Goal: Information Seeking & Learning: Learn about a topic

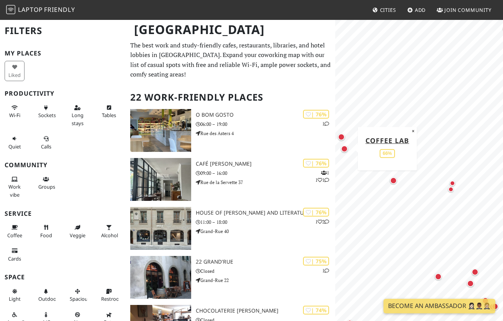
click at [346, 150] on div "Map marker" at bounding box center [344, 149] width 7 height 7
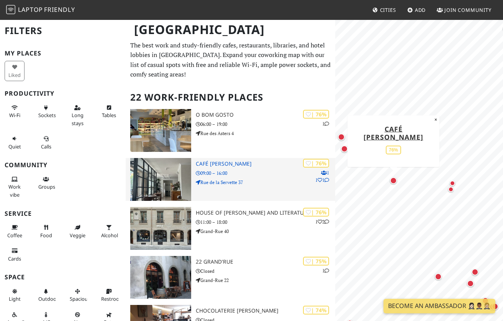
click at [223, 161] on h3 "Café Bourdon" at bounding box center [266, 164] width 140 height 7
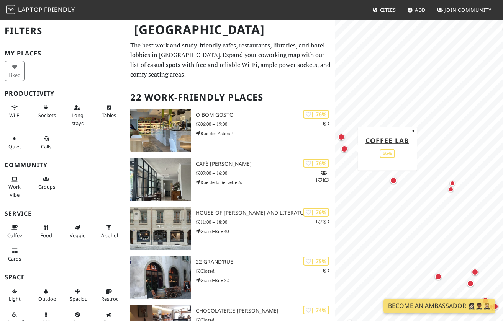
click at [347, 151] on div "Map marker" at bounding box center [344, 149] width 7 height 7
click at [342, 136] on div "Map marker" at bounding box center [341, 137] width 7 height 7
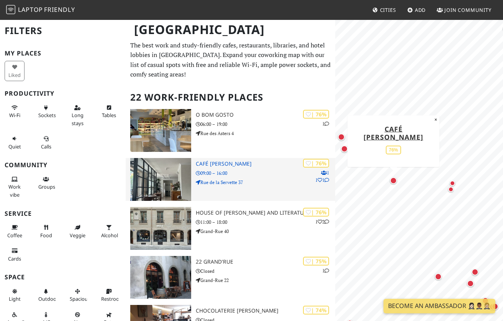
click at [216, 162] on h3 "Café Bourdon" at bounding box center [266, 164] width 140 height 7
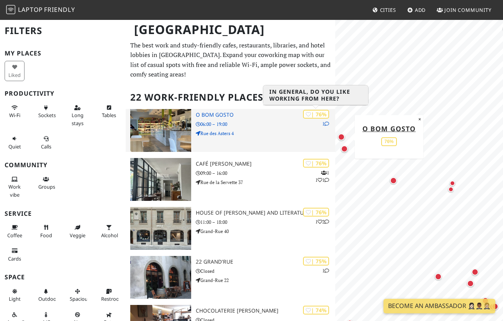
click at [310, 115] on div "| 76%" at bounding box center [316, 114] width 26 height 9
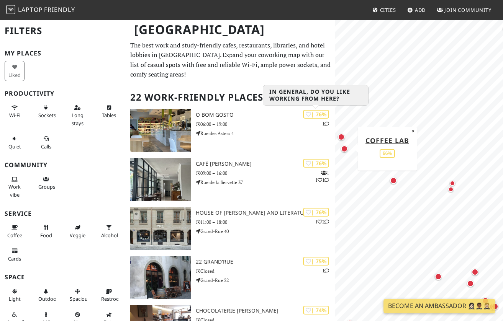
click at [345, 150] on div "Map marker" at bounding box center [344, 149] width 7 height 7
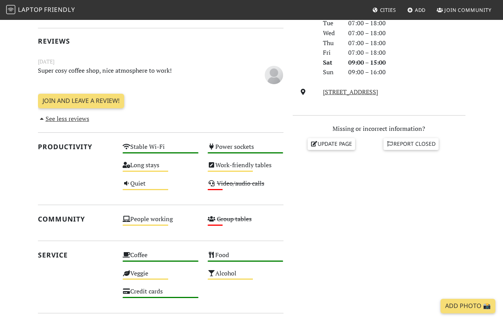
scroll to position [221, 0]
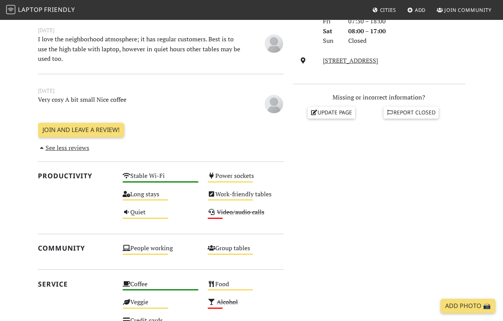
scroll to position [265, 0]
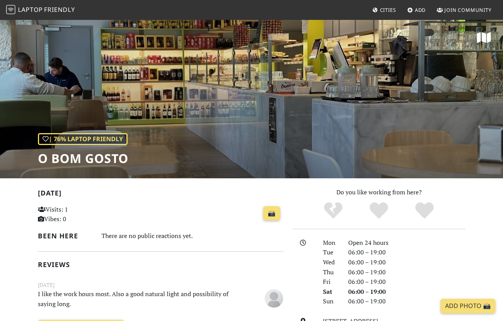
click at [285, 126] on div "| 76% Laptop Friendly O Bom Gosto" at bounding box center [251, 98] width 503 height 159
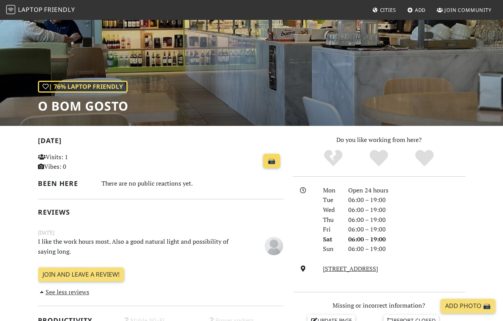
scroll to position [63, 0]
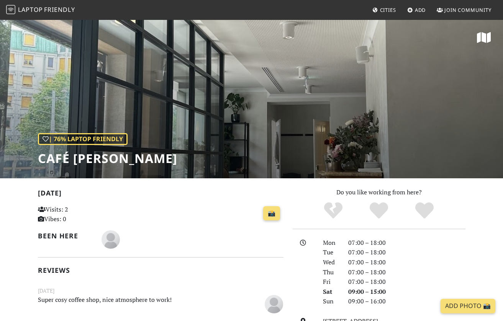
click at [218, 137] on div "| 76% Laptop Friendly Café Bourdon" at bounding box center [251, 98] width 503 height 159
click at [267, 110] on div "| 76% Laptop Friendly Café Bourdon" at bounding box center [251, 98] width 503 height 159
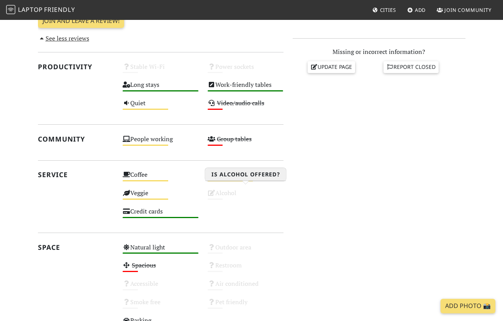
scroll to position [309, 0]
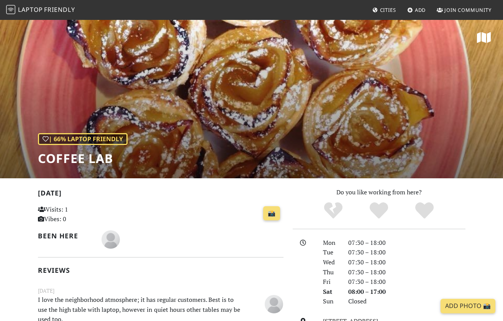
click at [221, 127] on div "| 66% Laptop Friendly Coffee Lab" at bounding box center [251, 98] width 503 height 159
